Goal: Transaction & Acquisition: Download file/media

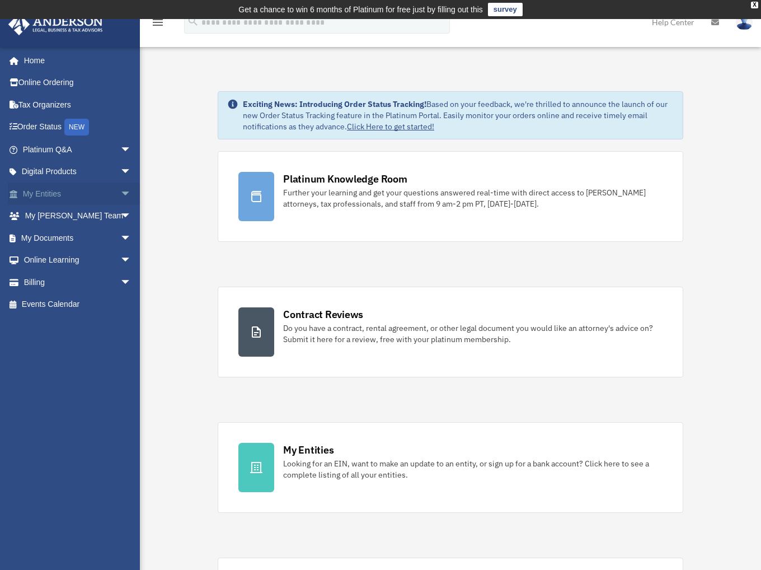
click at [83, 196] on link "My Entities arrow_drop_down" at bounding box center [78, 193] width 141 height 22
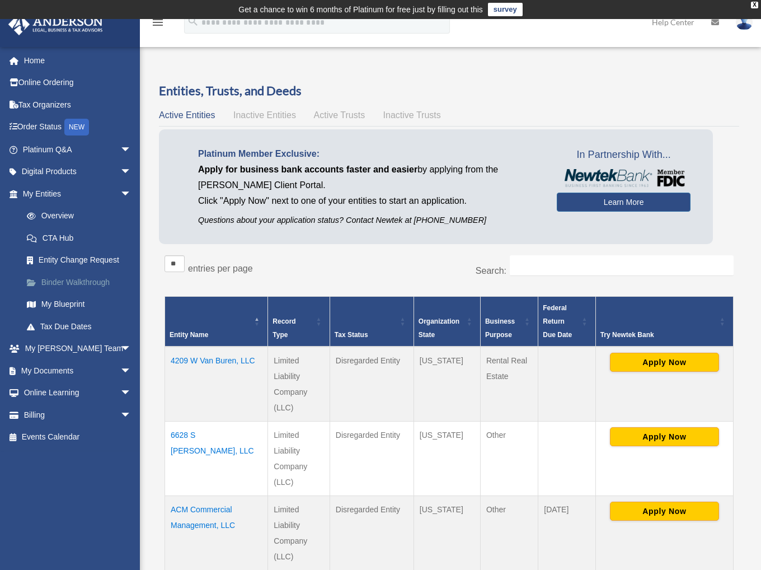
click at [95, 278] on link "Binder Walkthrough" at bounding box center [82, 282] width 133 height 22
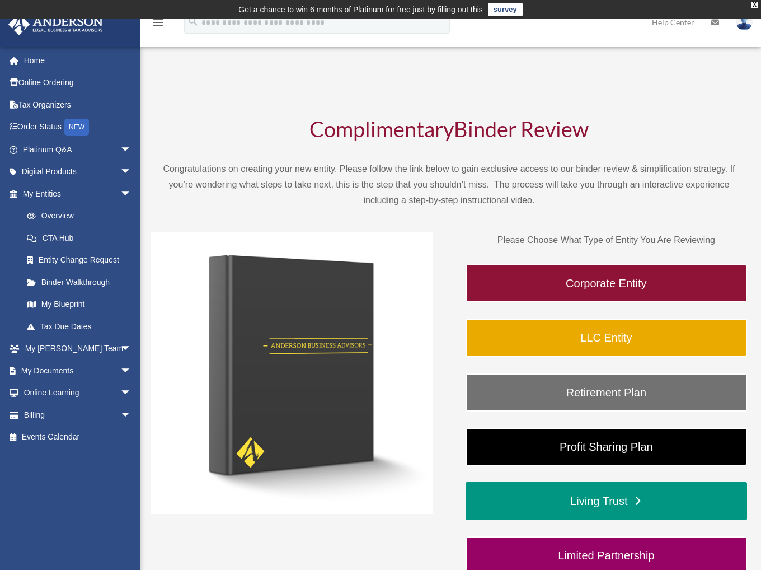
click at [618, 495] on link "Living Trust" at bounding box center [607, 501] width 282 height 38
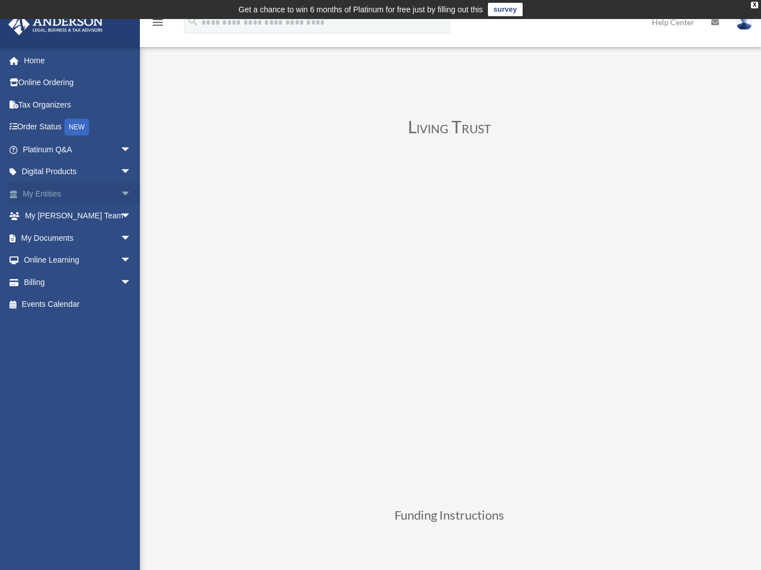
click at [120, 193] on span "arrow_drop_down" at bounding box center [131, 193] width 22 height 23
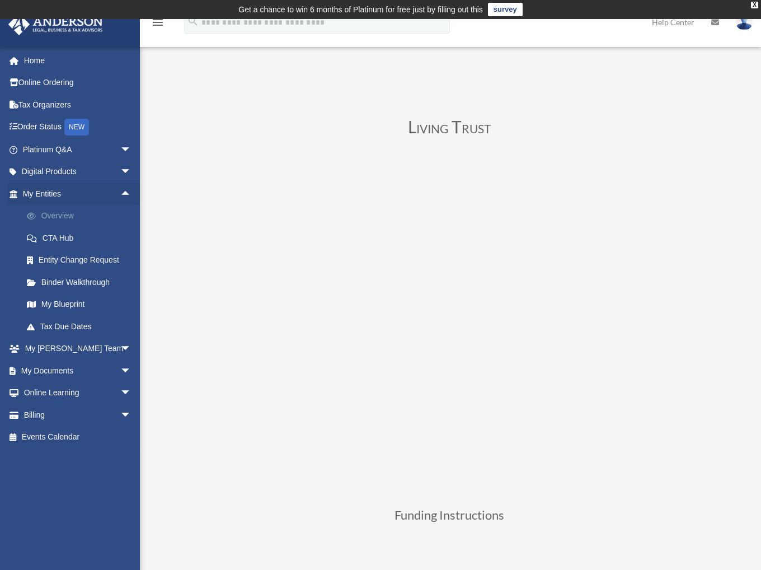
click at [59, 218] on link "Overview" at bounding box center [82, 216] width 133 height 22
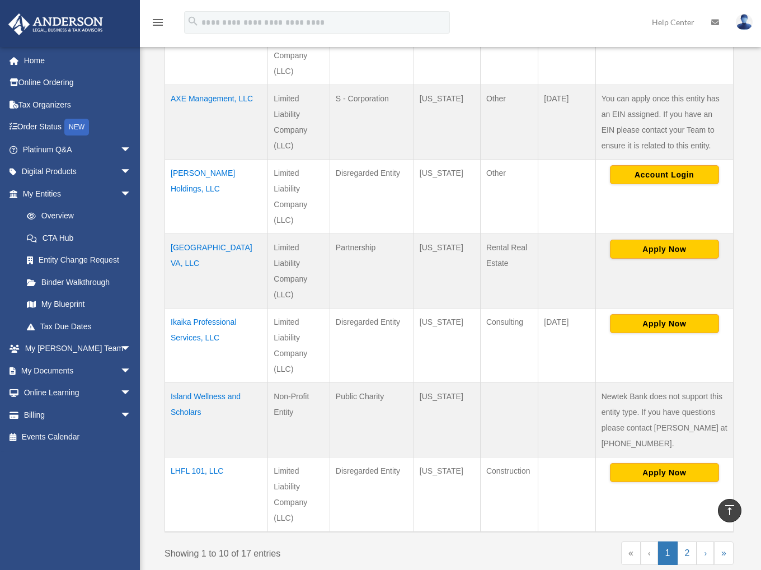
scroll to position [616, 0]
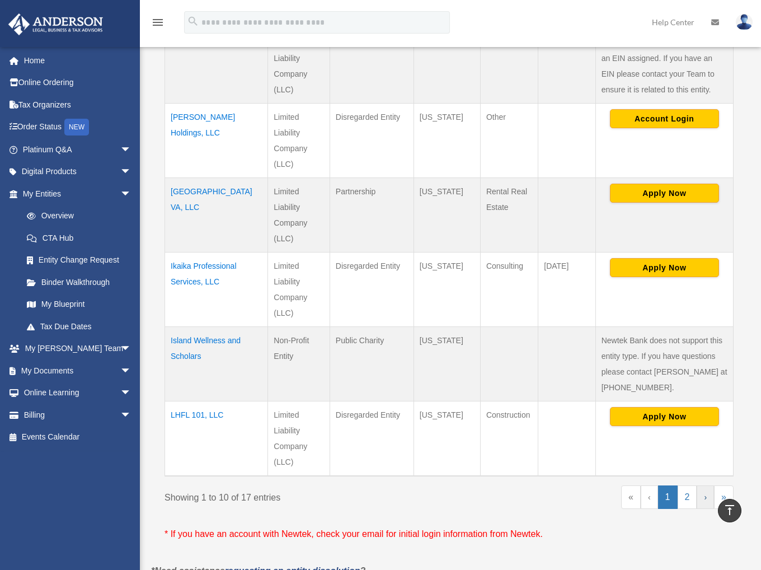
click at [703, 498] on link "›" at bounding box center [705, 497] width 17 height 24
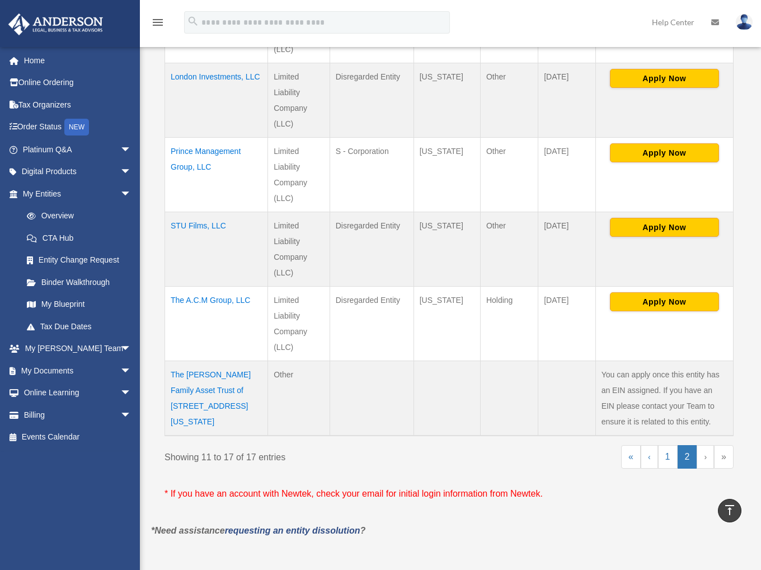
scroll to position [560, 0]
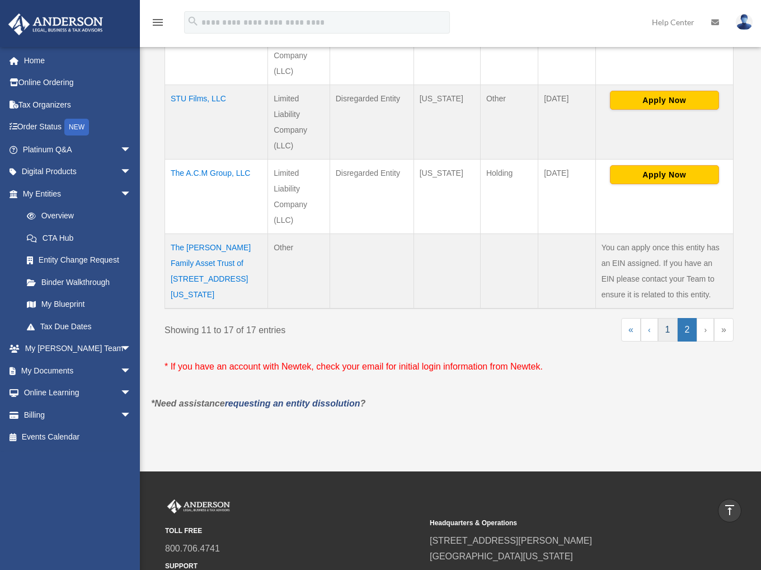
click at [672, 335] on link "1" at bounding box center [668, 330] width 20 height 24
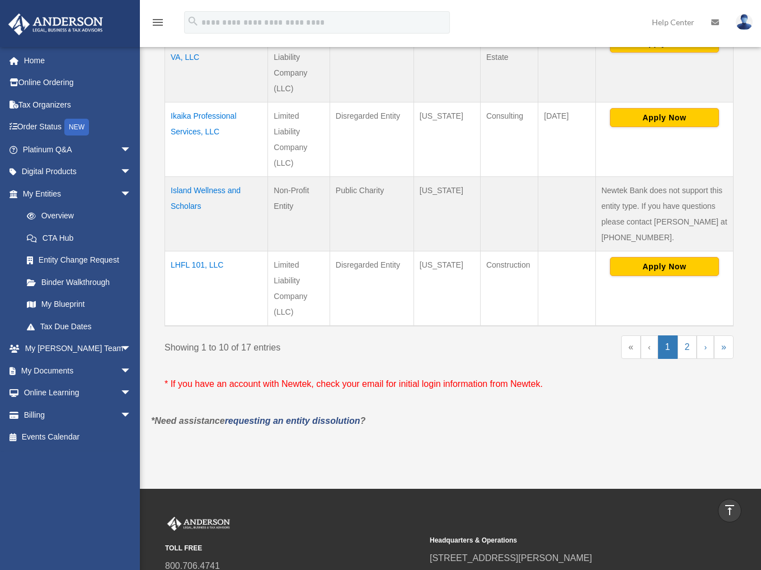
scroll to position [784, 0]
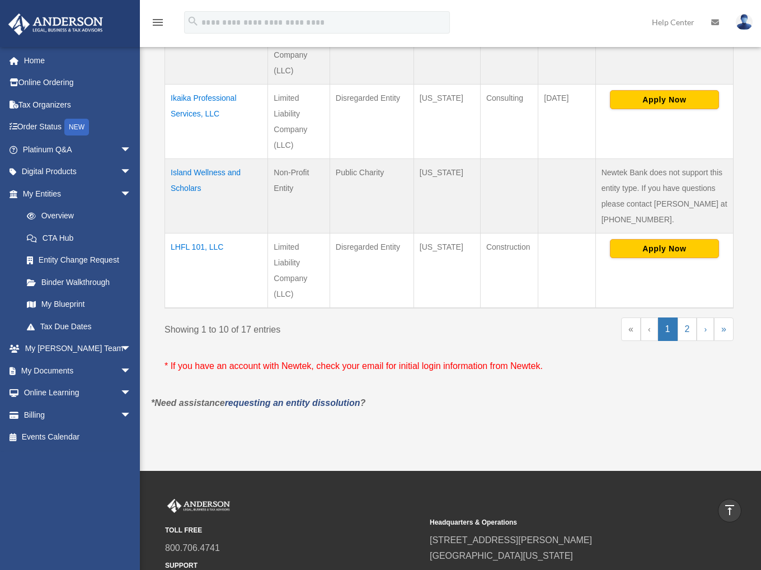
click at [206, 243] on td "LHFL 101, LLC" at bounding box center [216, 270] width 103 height 75
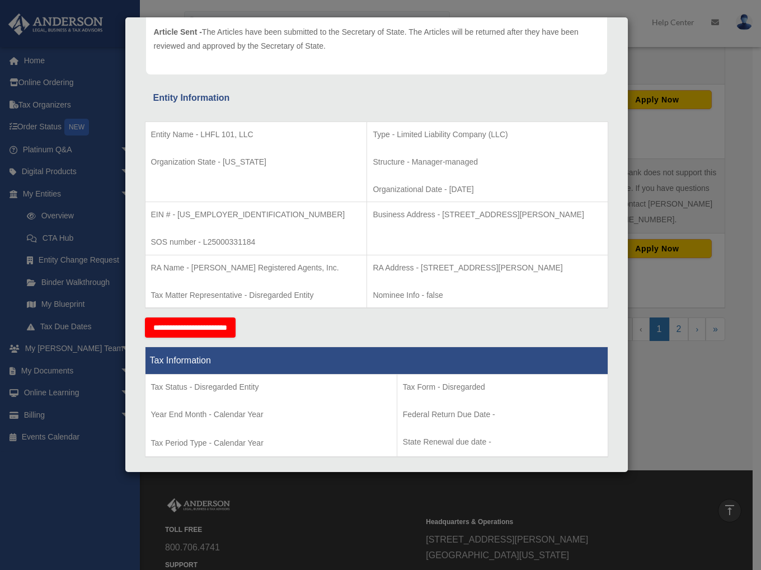
scroll to position [36, 0]
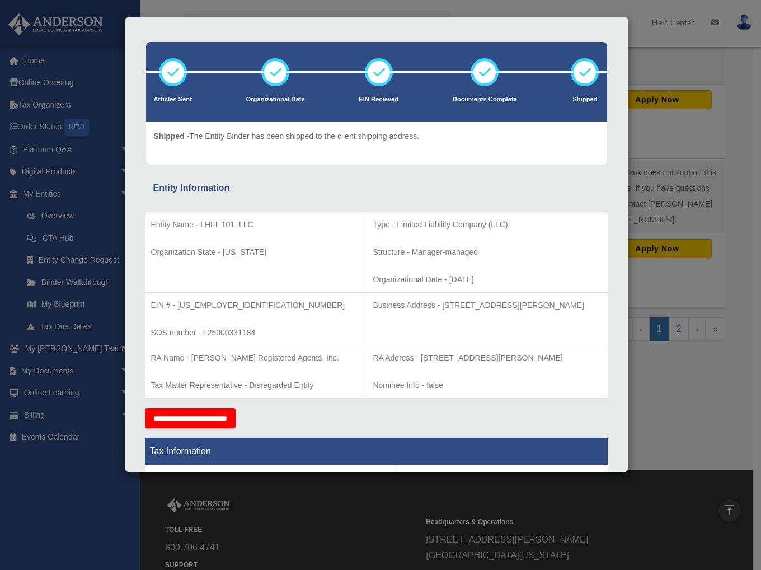
click at [661, 71] on div "Details × Articles Sent Organizational Date" at bounding box center [380, 285] width 761 height 570
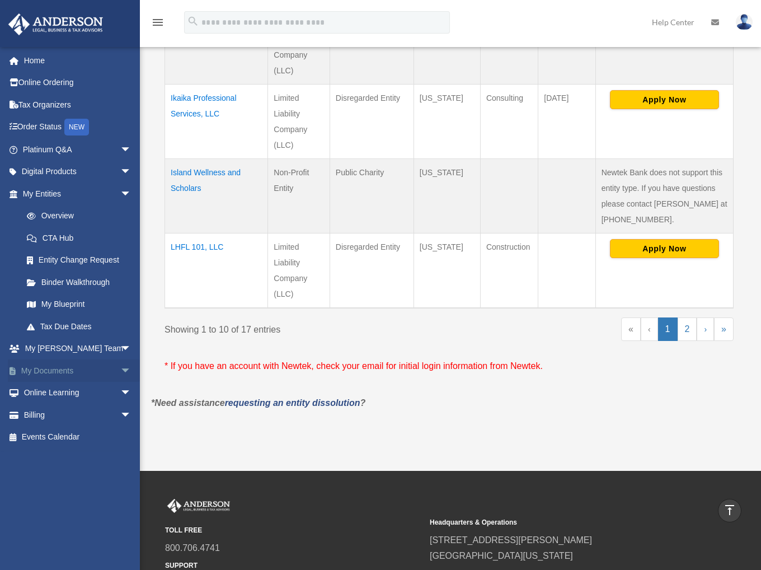
click at [103, 370] on link "My Documents arrow_drop_down" at bounding box center [78, 370] width 141 height 22
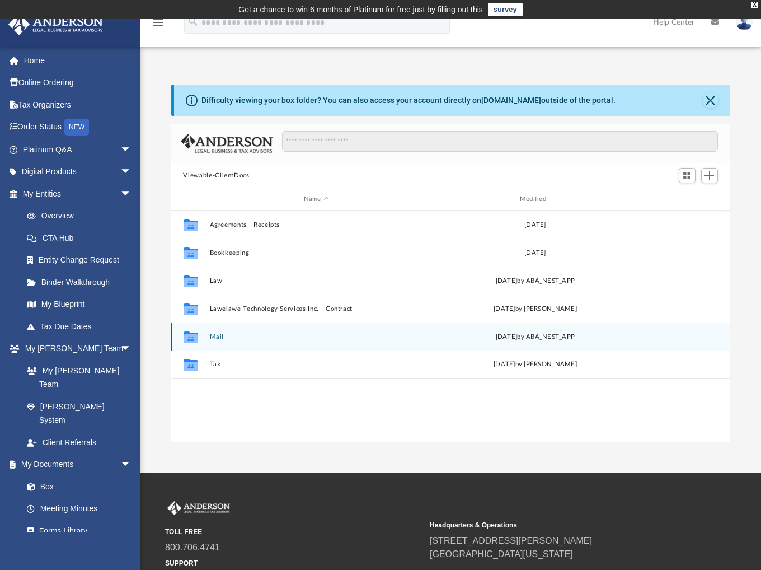
scroll to position [246, 551]
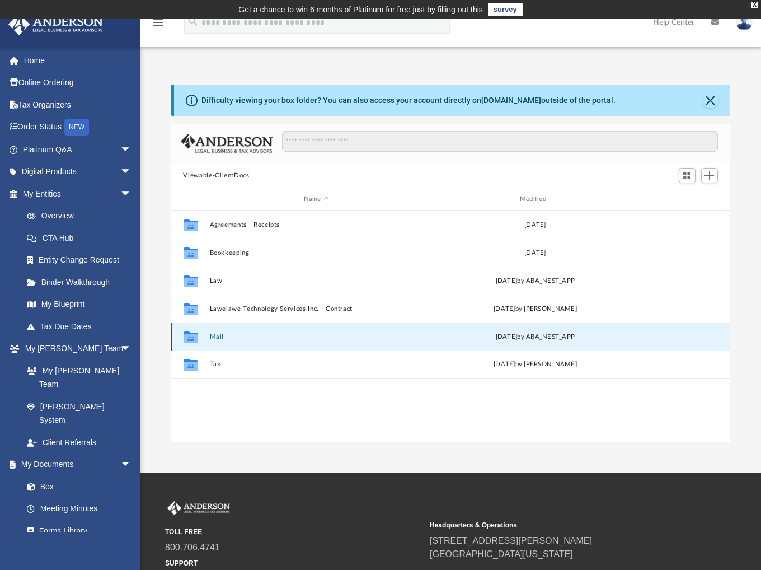
click at [220, 335] on button "Mail" at bounding box center [316, 336] width 214 height 7
click at [86, 281] on link "Binder Walkthrough" at bounding box center [82, 282] width 133 height 22
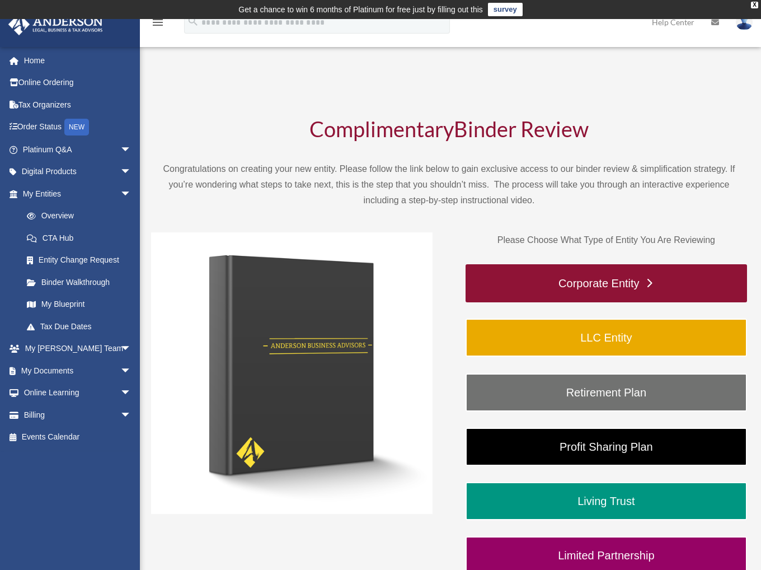
click at [609, 287] on link "Corporate Entity" at bounding box center [607, 283] width 282 height 38
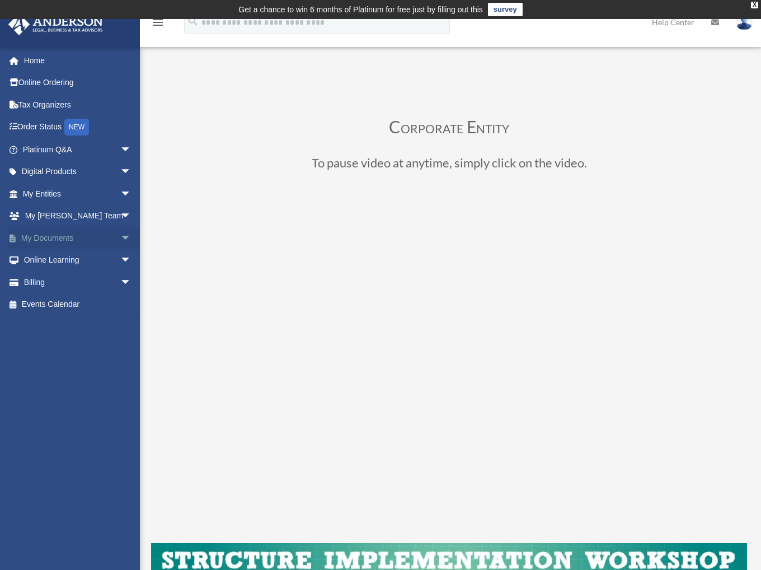
click at [88, 236] on link "My Documents arrow_drop_down" at bounding box center [78, 238] width 141 height 22
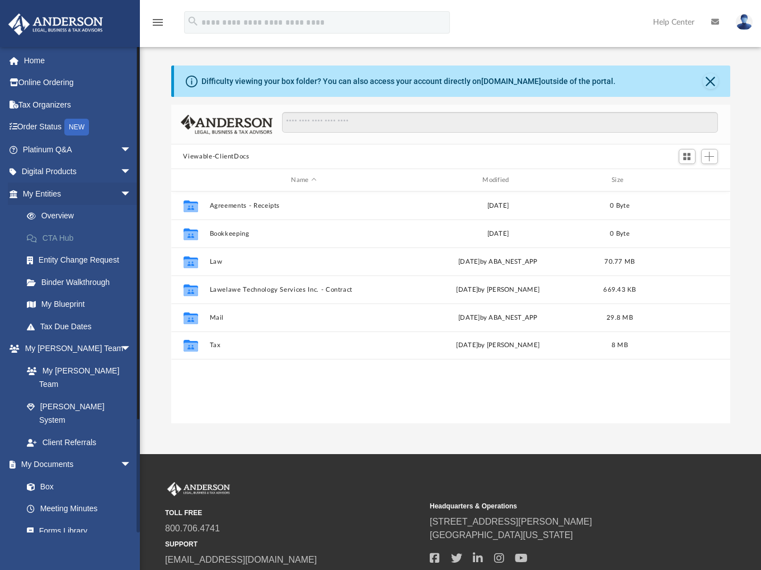
scroll to position [246, 551]
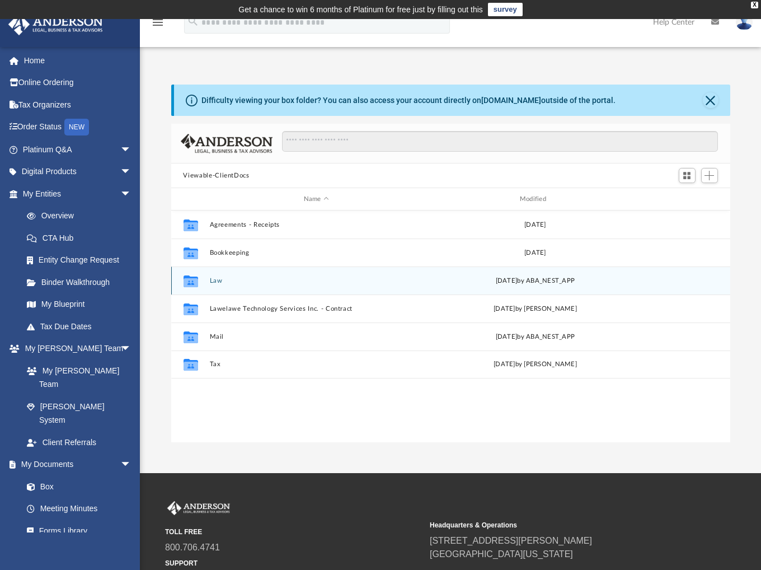
click at [220, 283] on button "Law" at bounding box center [316, 280] width 214 height 7
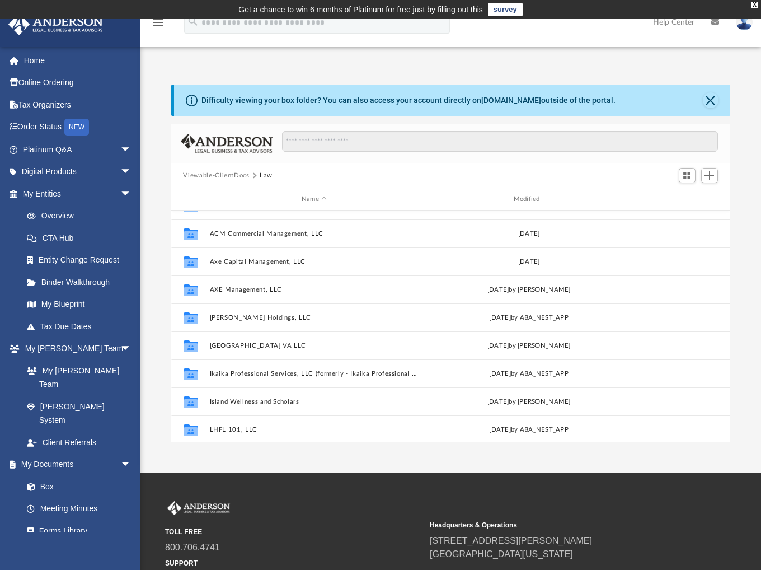
scroll to position [112, 0]
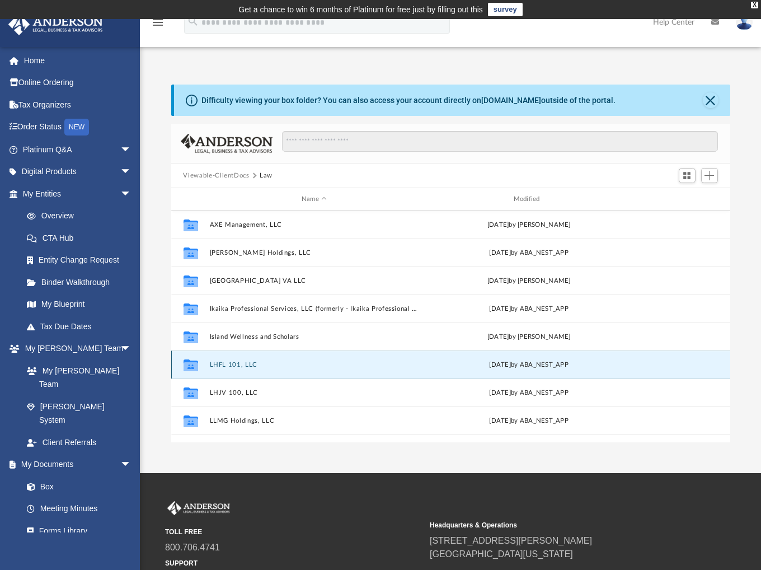
click at [228, 364] on button "LHFL 101, LLC" at bounding box center [314, 364] width 210 height 7
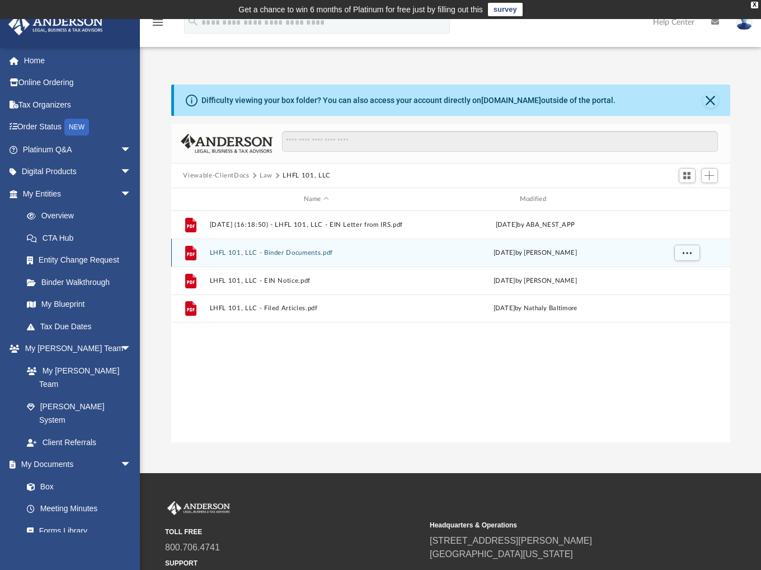
click at [299, 252] on button "LHFL 101, LLC - Binder Documents.pdf" at bounding box center [316, 252] width 214 height 7
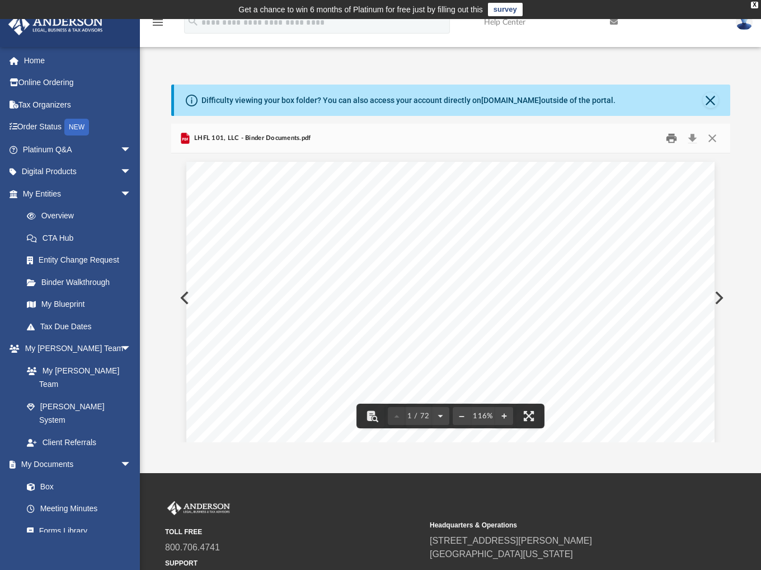
click at [674, 138] on button "Print" at bounding box center [672, 138] width 22 height 17
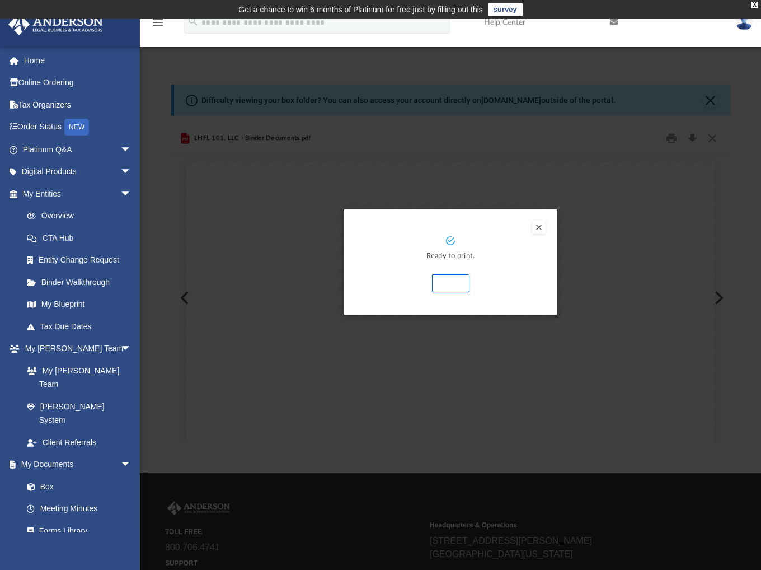
click at [536, 226] on button "Preview" at bounding box center [538, 227] width 13 height 13
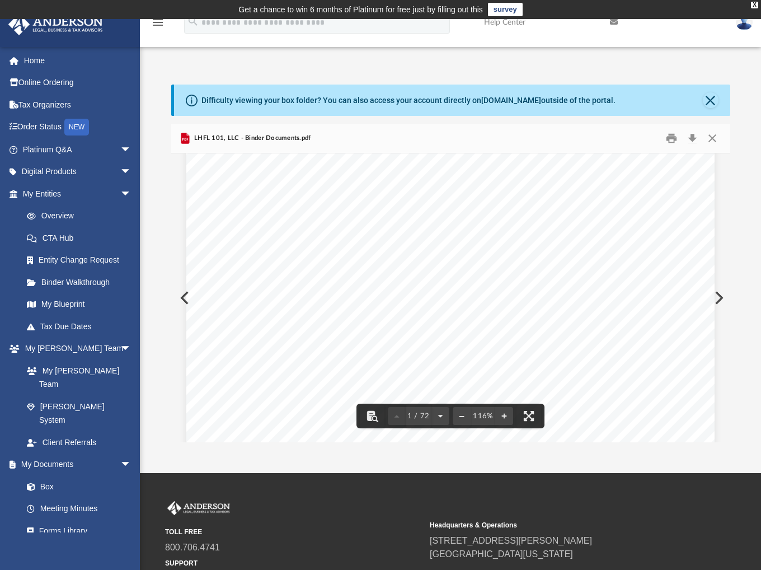
scroll to position [280, 0]
click at [691, 139] on button "Download" at bounding box center [693, 138] width 20 height 17
